Goal: Transaction & Acquisition: Download file/media

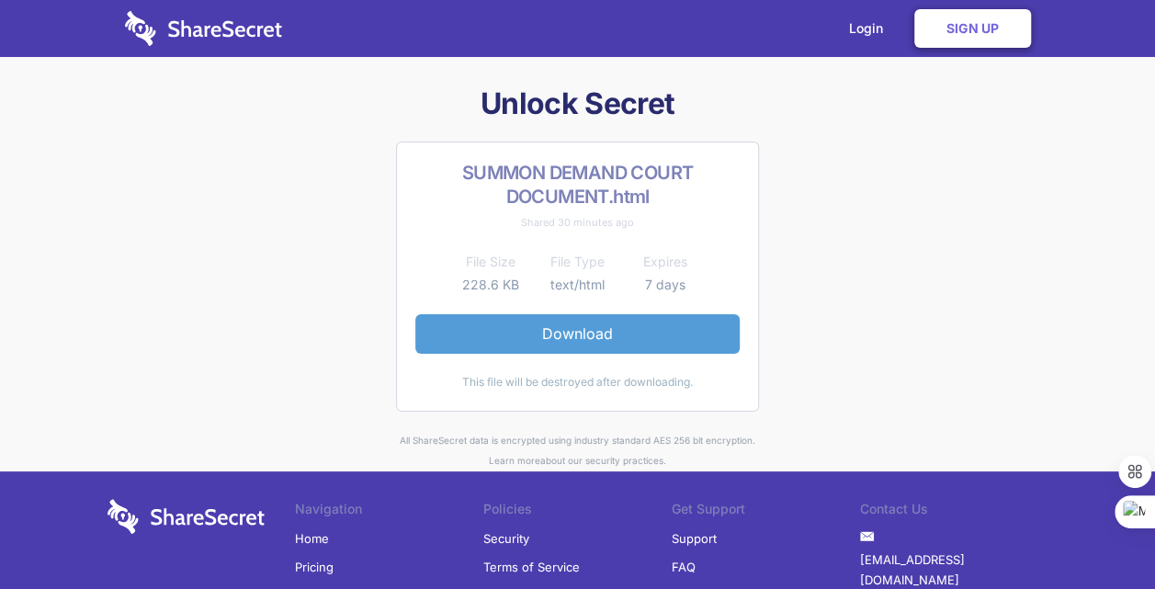
click at [555, 323] on link "Download" at bounding box center [577, 333] width 324 height 39
